Goal: Transaction & Acquisition: Purchase product/service

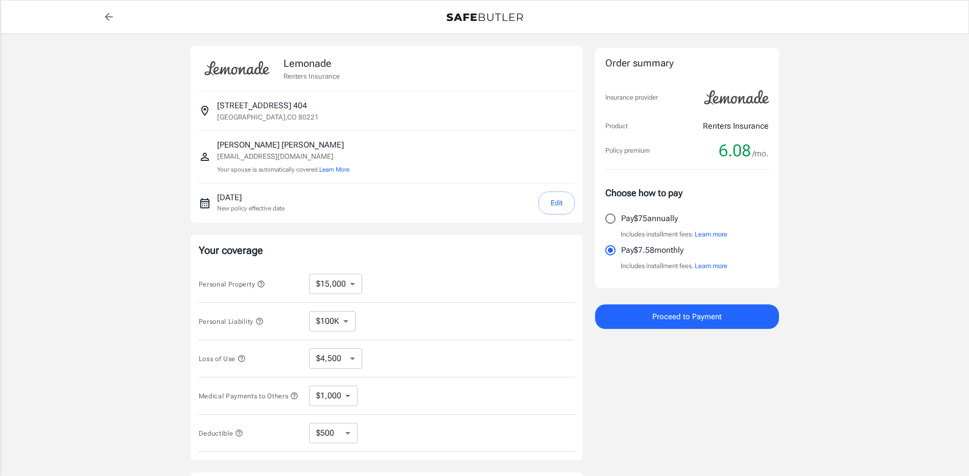
select select "15000"
select select "500"
click at [610, 215] on input "Pay $75 annually" at bounding box center [610, 218] width 21 height 21
radio input "true"
click at [674, 310] on span "Proceed to Payment" at bounding box center [686, 316] width 69 height 13
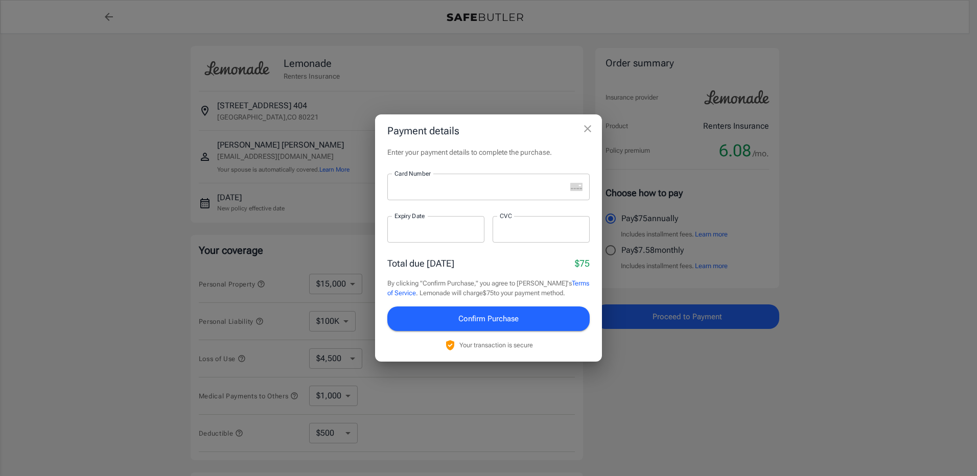
click at [506, 192] on iframe at bounding box center [480, 187] width 172 height 10
click at [544, 236] on div at bounding box center [540, 229] width 97 height 27
click at [479, 324] on span "Confirm Purchase" at bounding box center [488, 318] width 60 height 13
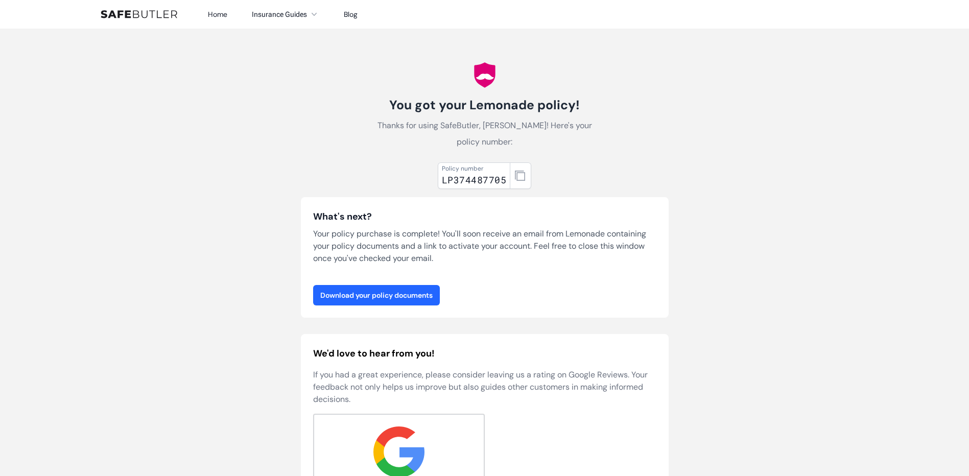
click at [408, 299] on link "Download your policy documents" at bounding box center [376, 295] width 127 height 20
drag, startPoint x: 504, startPoint y: 182, endPoint x: 439, endPoint y: 179, distance: 65.5
click at [439, 179] on div "Policy number LP374487705" at bounding box center [474, 175] width 73 height 27
drag, startPoint x: 439, startPoint y: 179, endPoint x: 458, endPoint y: 179, distance: 19.4
copy div "LP374487705"
